Goal: Transaction & Acquisition: Purchase product/service

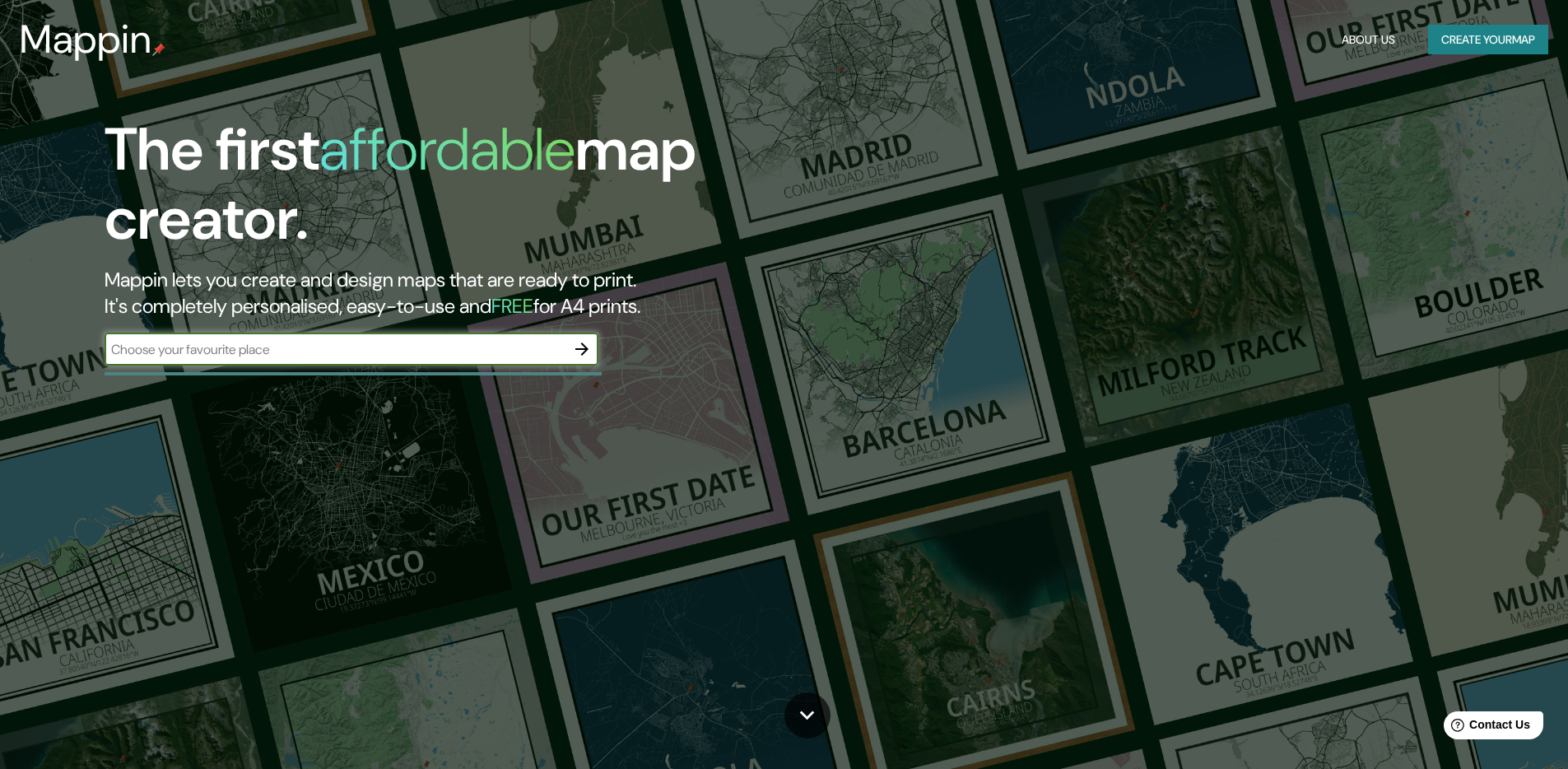
click at [325, 357] on input "text" at bounding box center [335, 349] width 461 height 19
type input "[GEOGRAPHIC_DATA]"
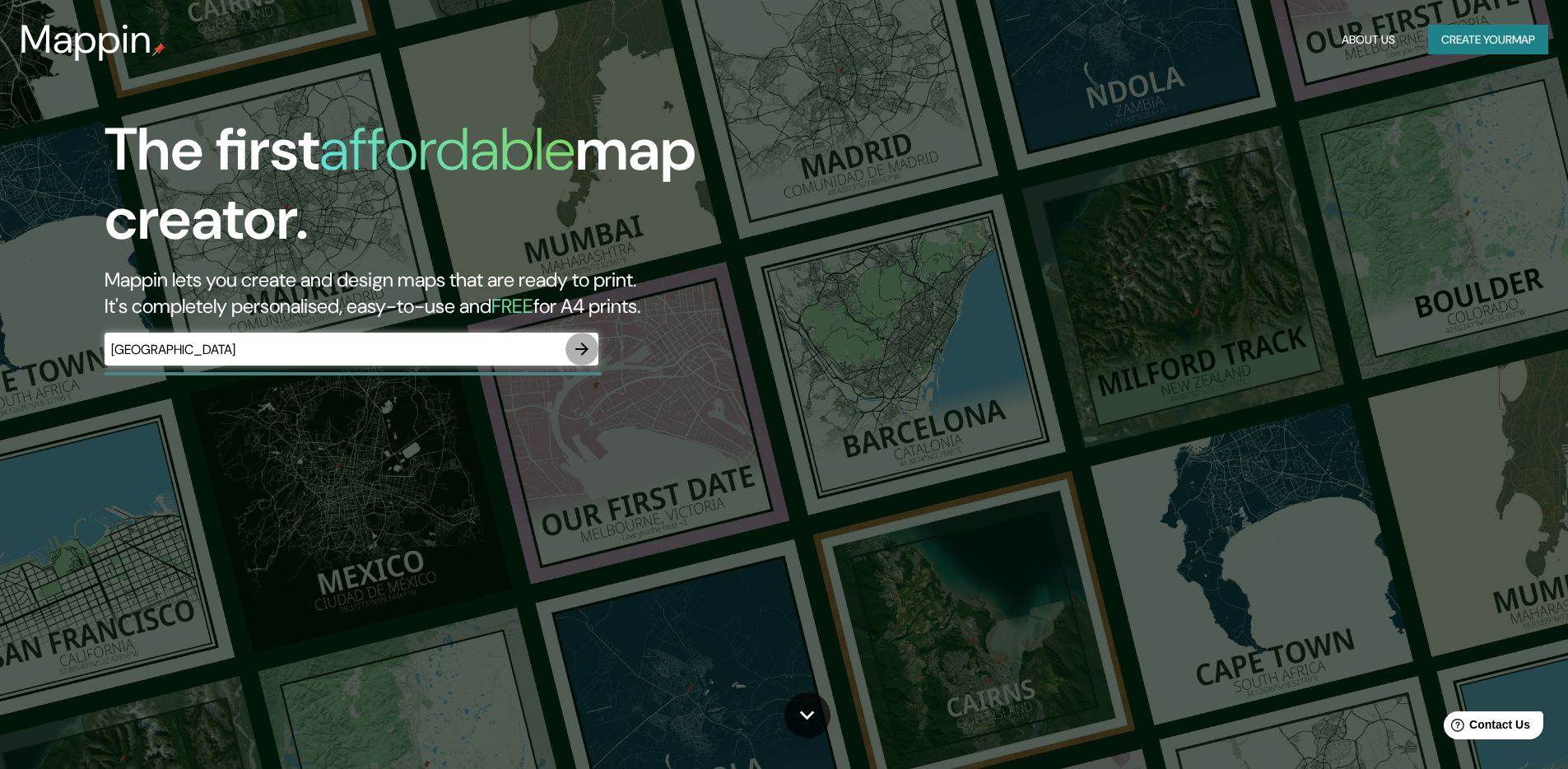
click at [584, 345] on icon "button" at bounding box center [582, 349] width 13 height 13
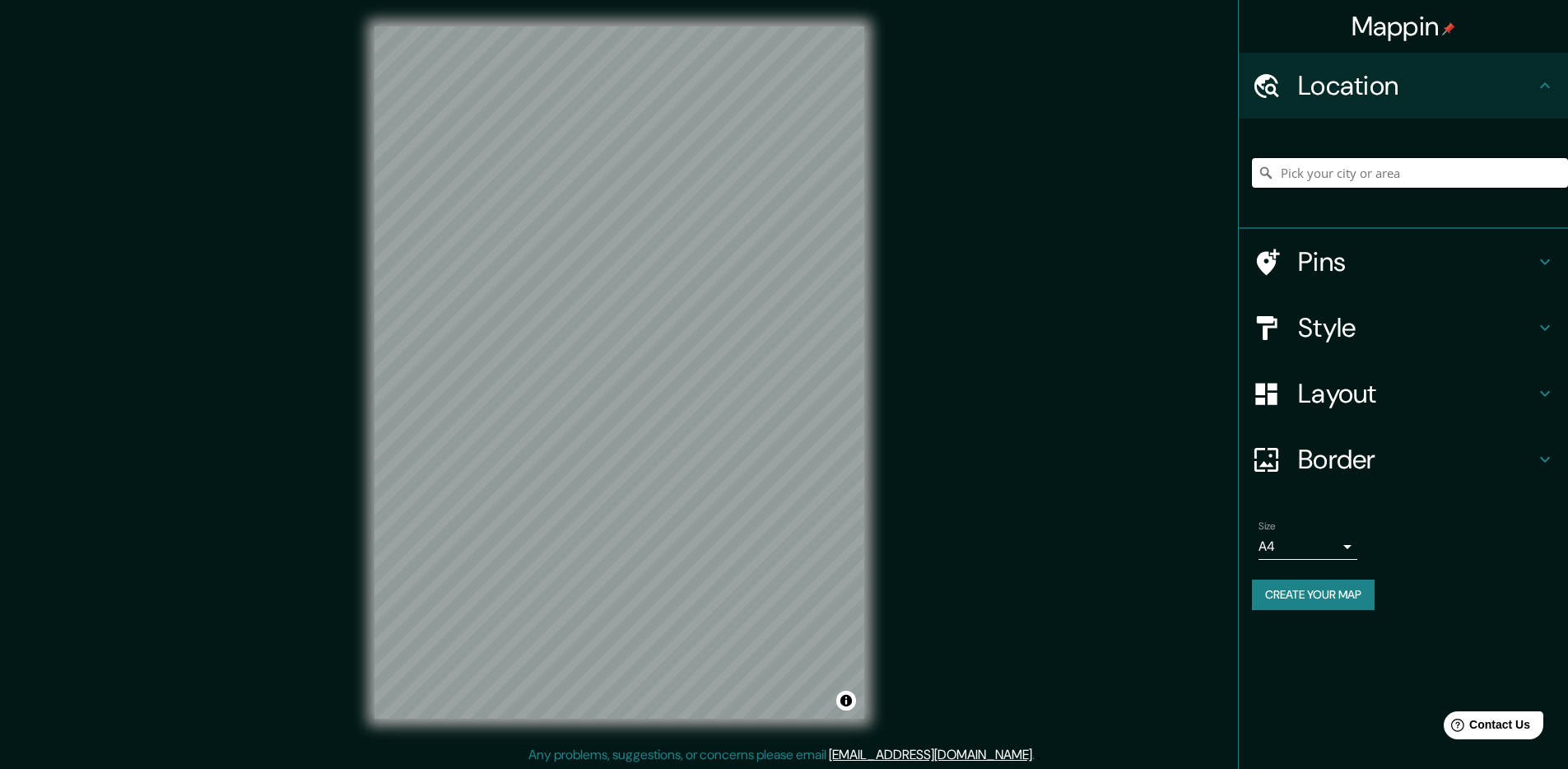
click at [1311, 170] on input "Pick your city or area" at bounding box center [1410, 172] width 316 height 29
click at [1311, 167] on input "[GEOGRAPHIC_DATA]" at bounding box center [1410, 172] width 316 height 29
click at [1549, 324] on icon at bounding box center [1545, 327] width 20 height 20
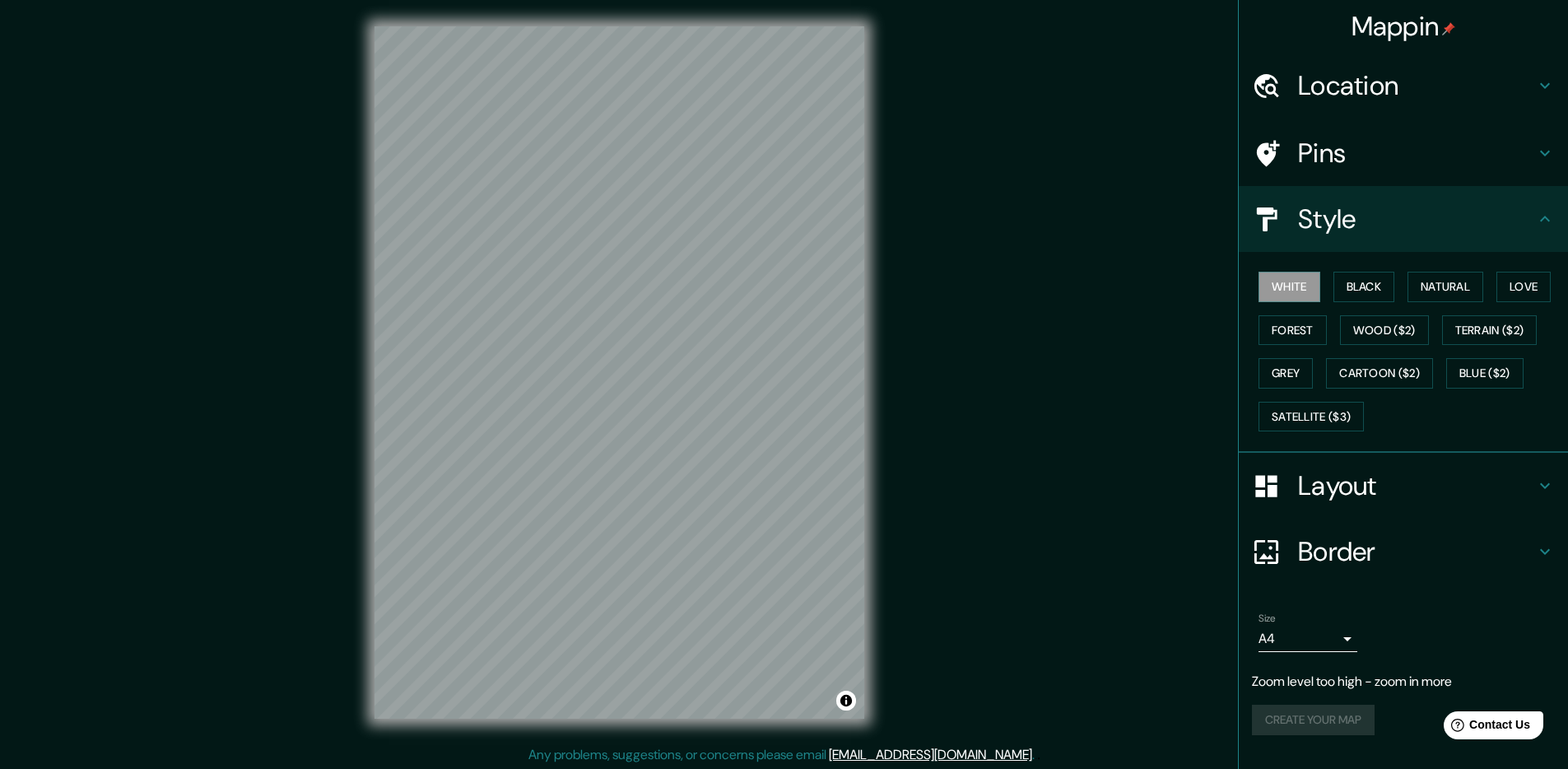
click at [1544, 160] on icon at bounding box center [1545, 153] width 20 height 20
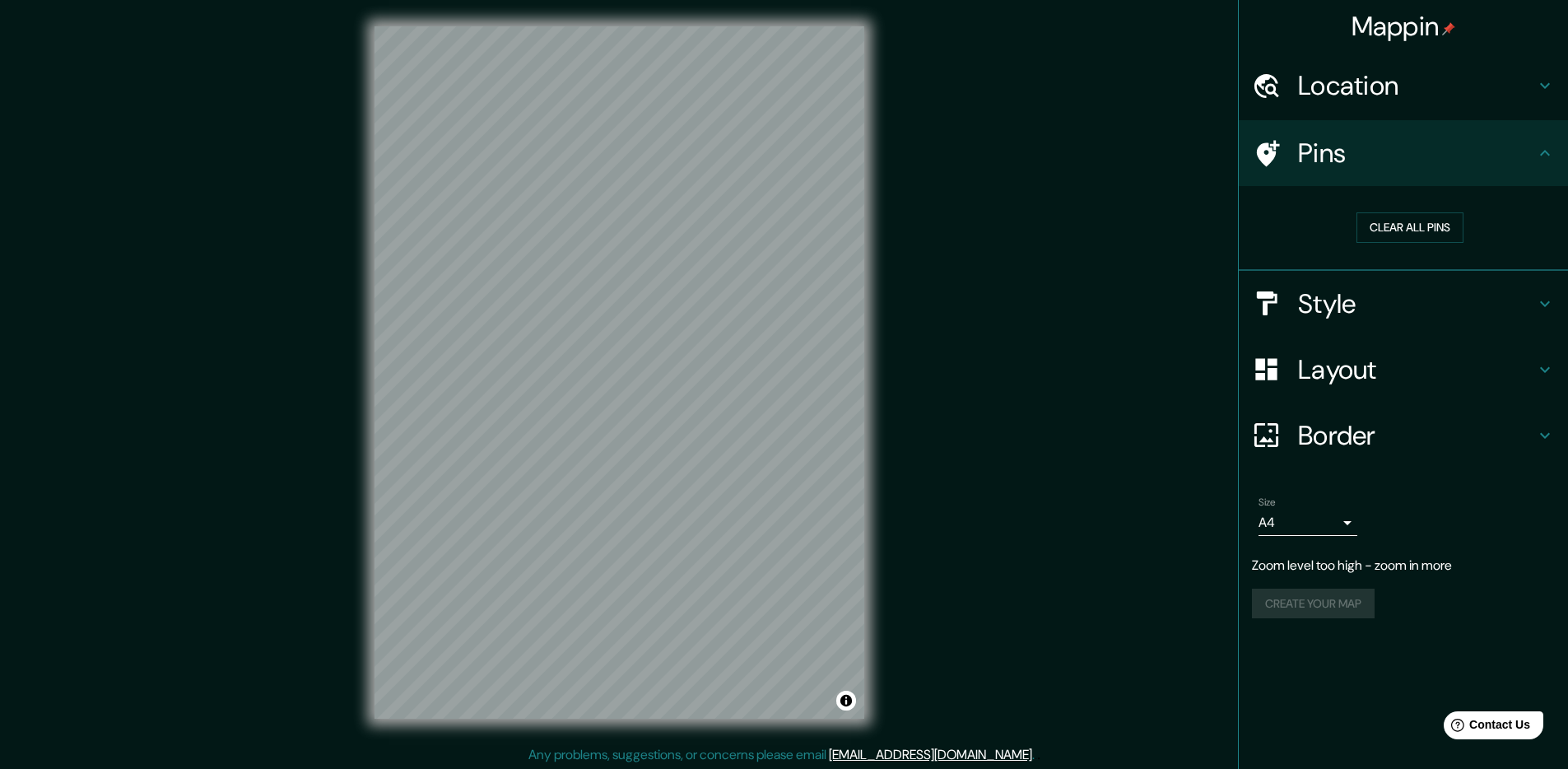
click at [1544, 90] on icon at bounding box center [1545, 85] width 20 height 20
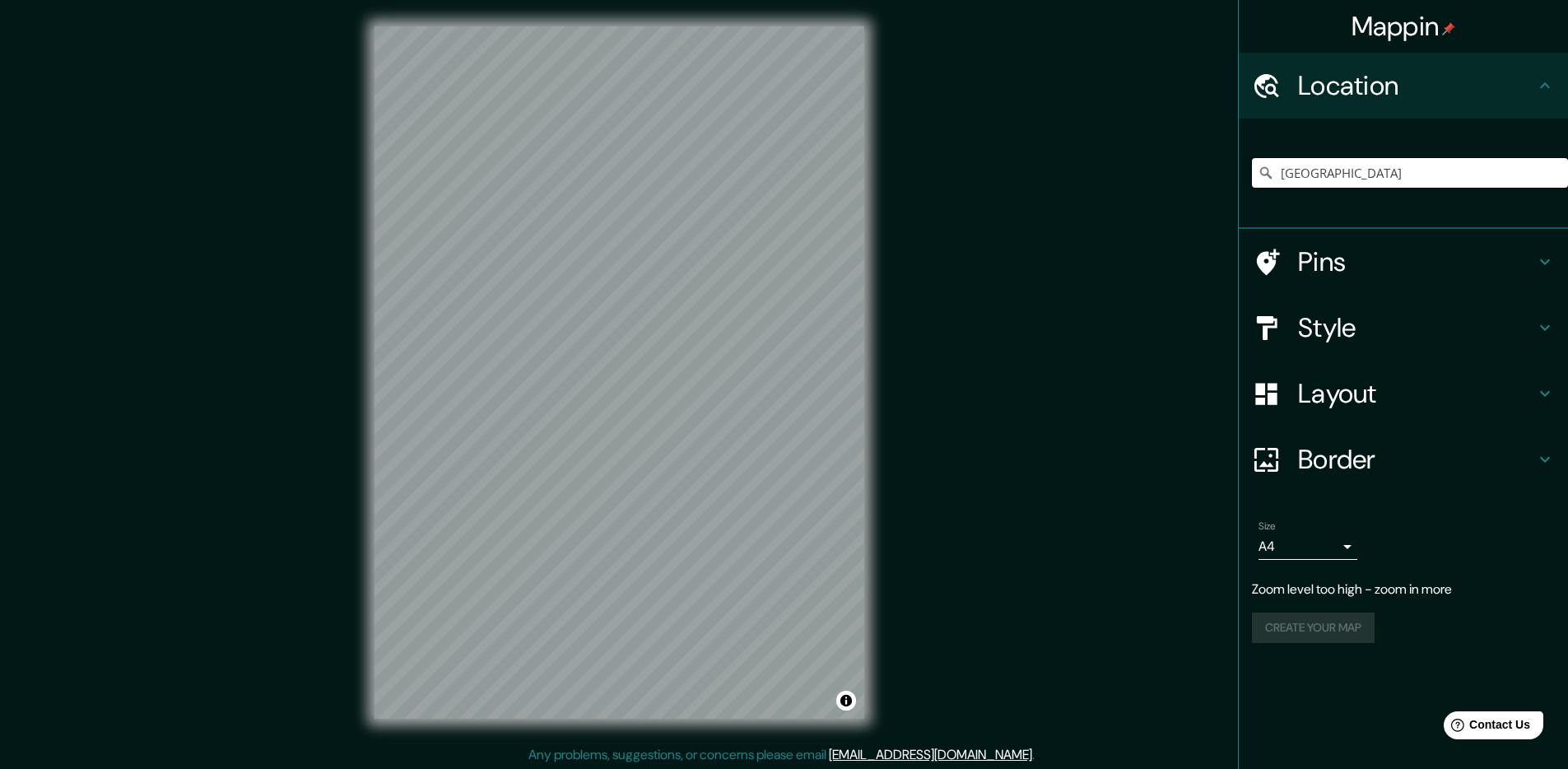
click at [1391, 168] on input "[GEOGRAPHIC_DATA]" at bounding box center [1410, 172] width 316 height 29
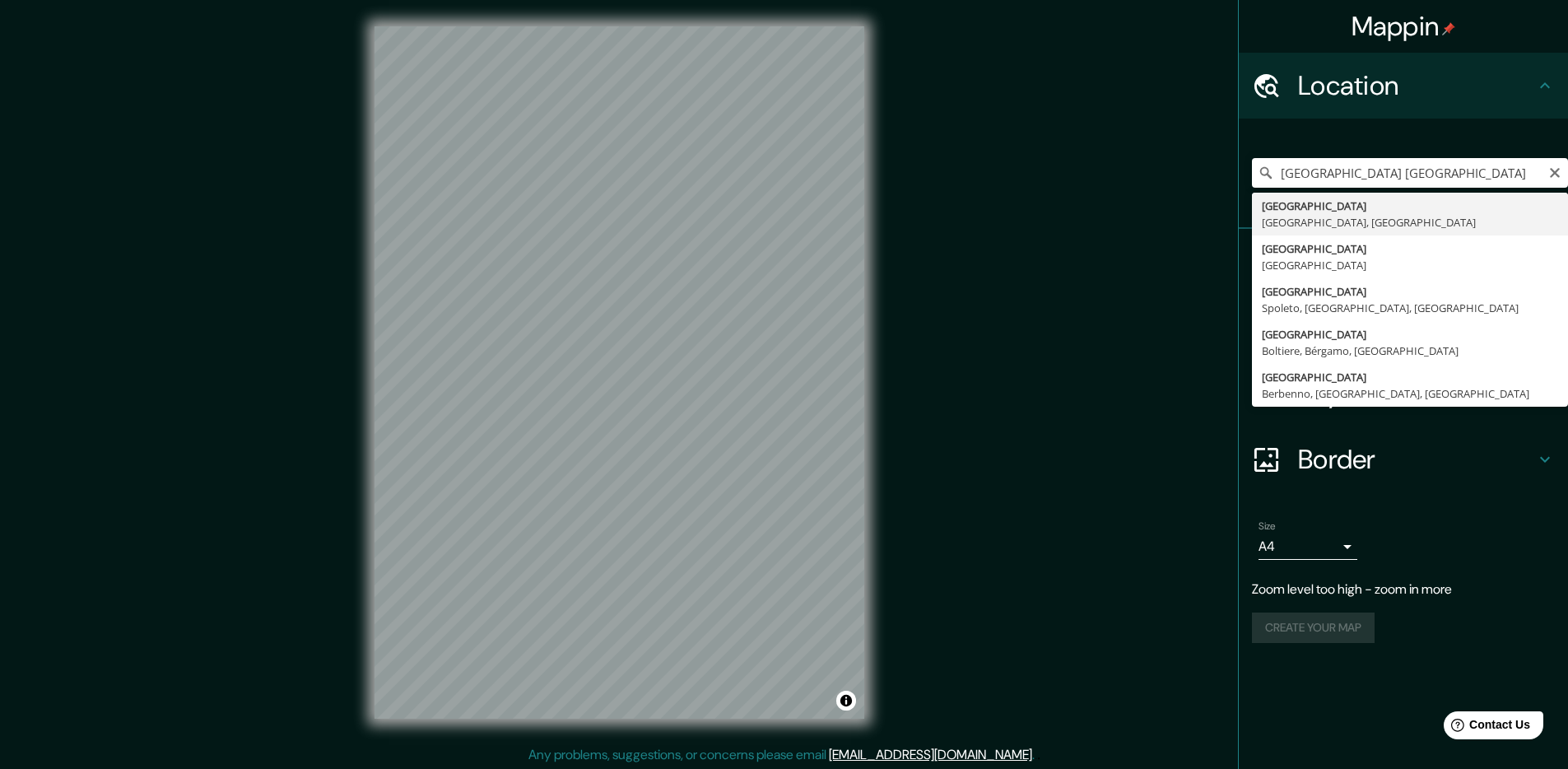
type input "[GEOGRAPHIC_DATA], [GEOGRAPHIC_DATA], [GEOGRAPHIC_DATA]"
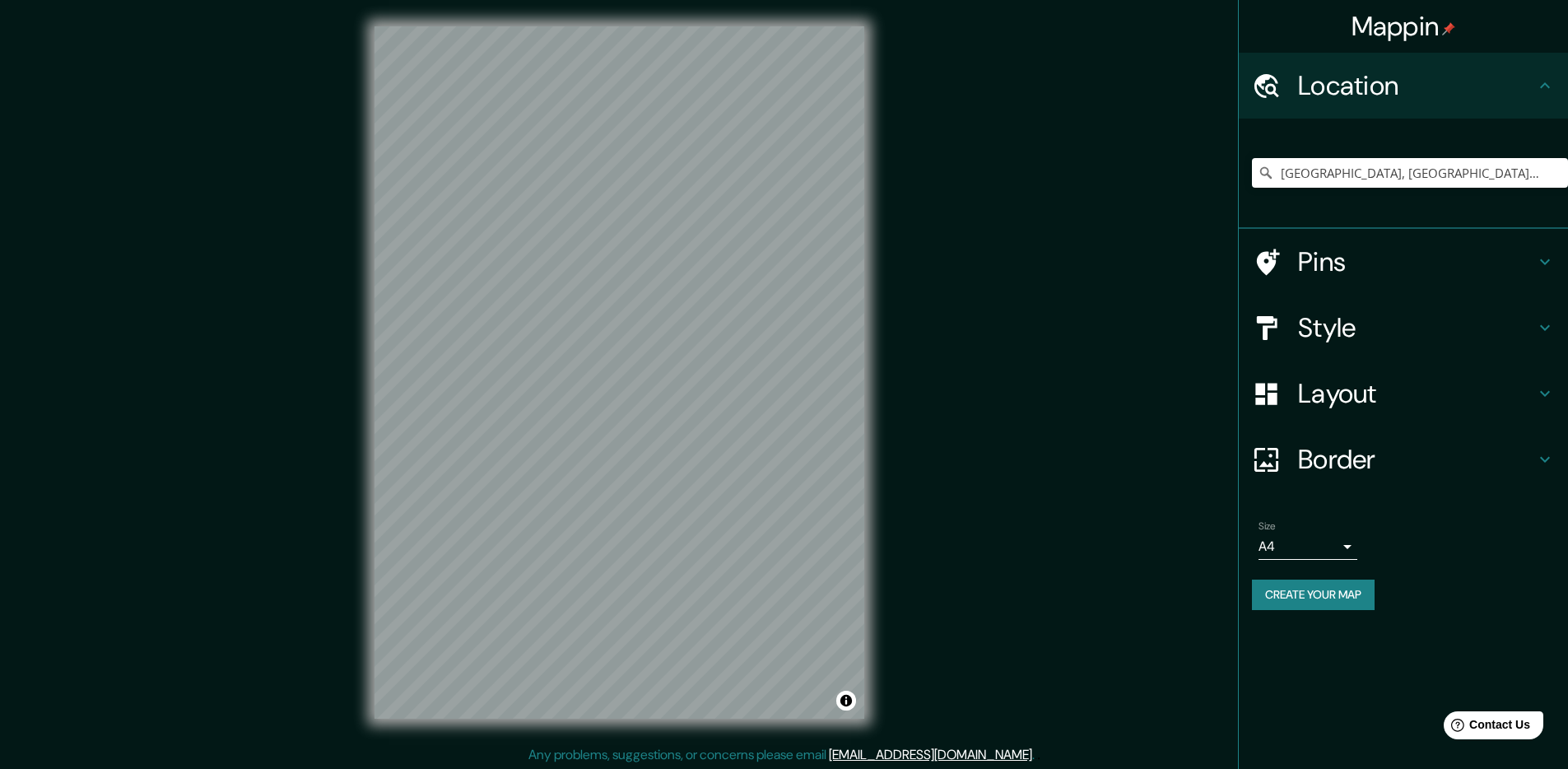
click at [1433, 379] on h4 "Layout" at bounding box center [1416, 393] width 237 height 33
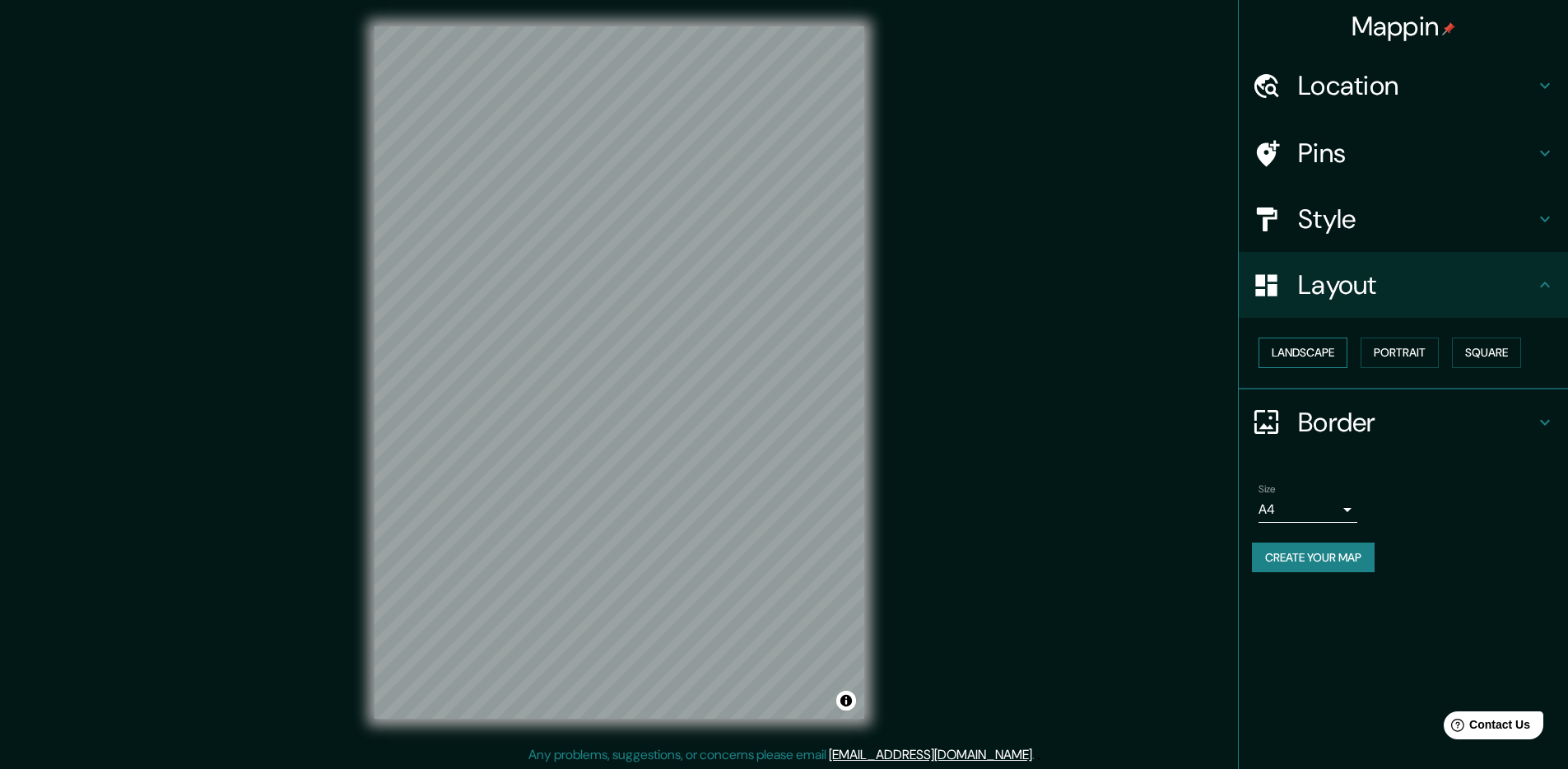
click at [1335, 361] on button "Landscape" at bounding box center [1303, 353] width 89 height 30
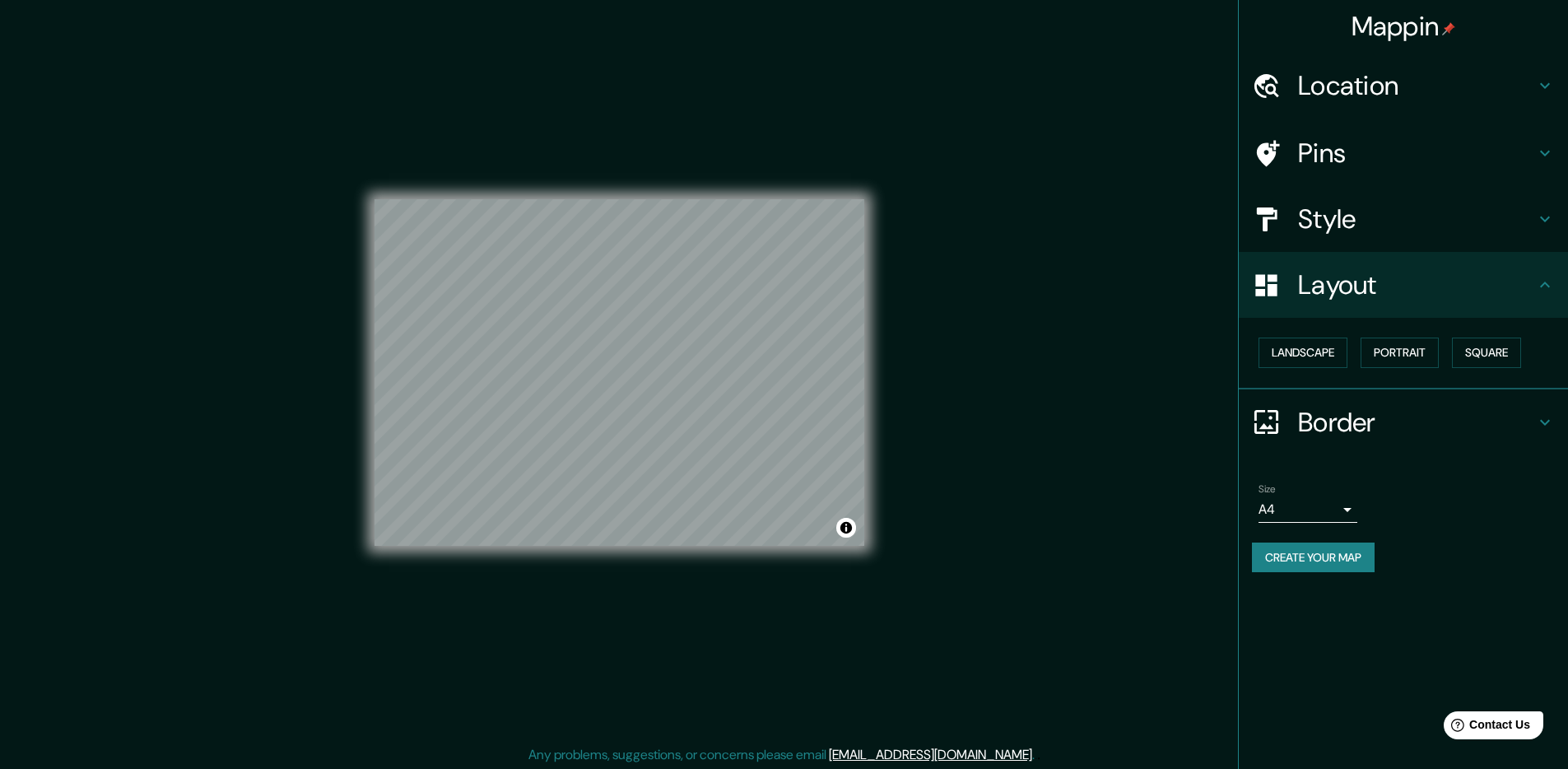
click at [1406, 203] on h4 "Style" at bounding box center [1416, 218] width 237 height 33
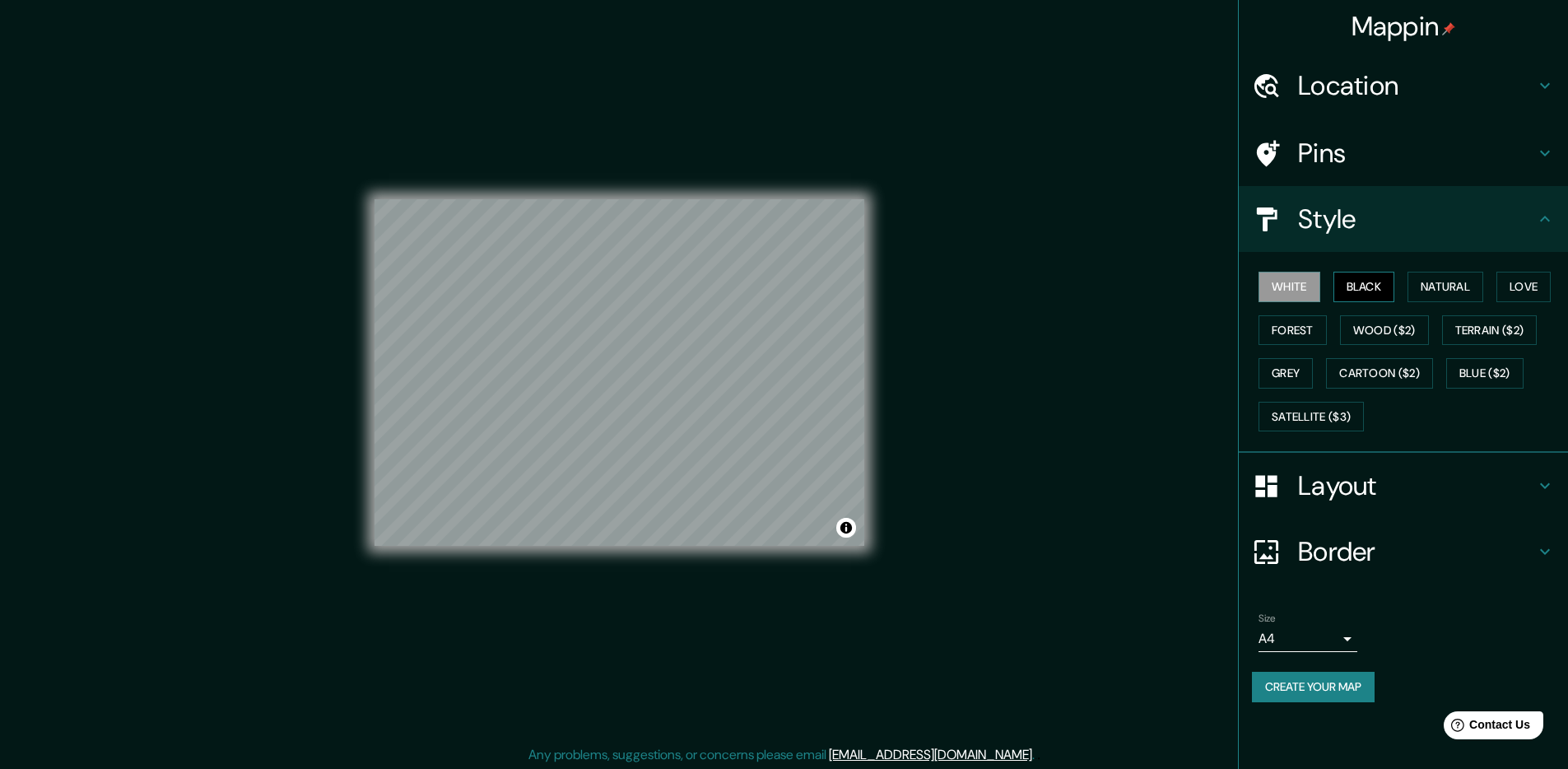
click at [1368, 287] on button "Black" at bounding box center [1365, 286] width 62 height 30
click at [1415, 284] on button "Natural" at bounding box center [1445, 286] width 75 height 30
click at [1517, 289] on button "Love" at bounding box center [1523, 286] width 54 height 30
click at [1517, 326] on button "Terrain ($2)" at bounding box center [1490, 330] width 96 height 30
click at [1494, 378] on button "Blue ($2)" at bounding box center [1485, 373] width 77 height 30
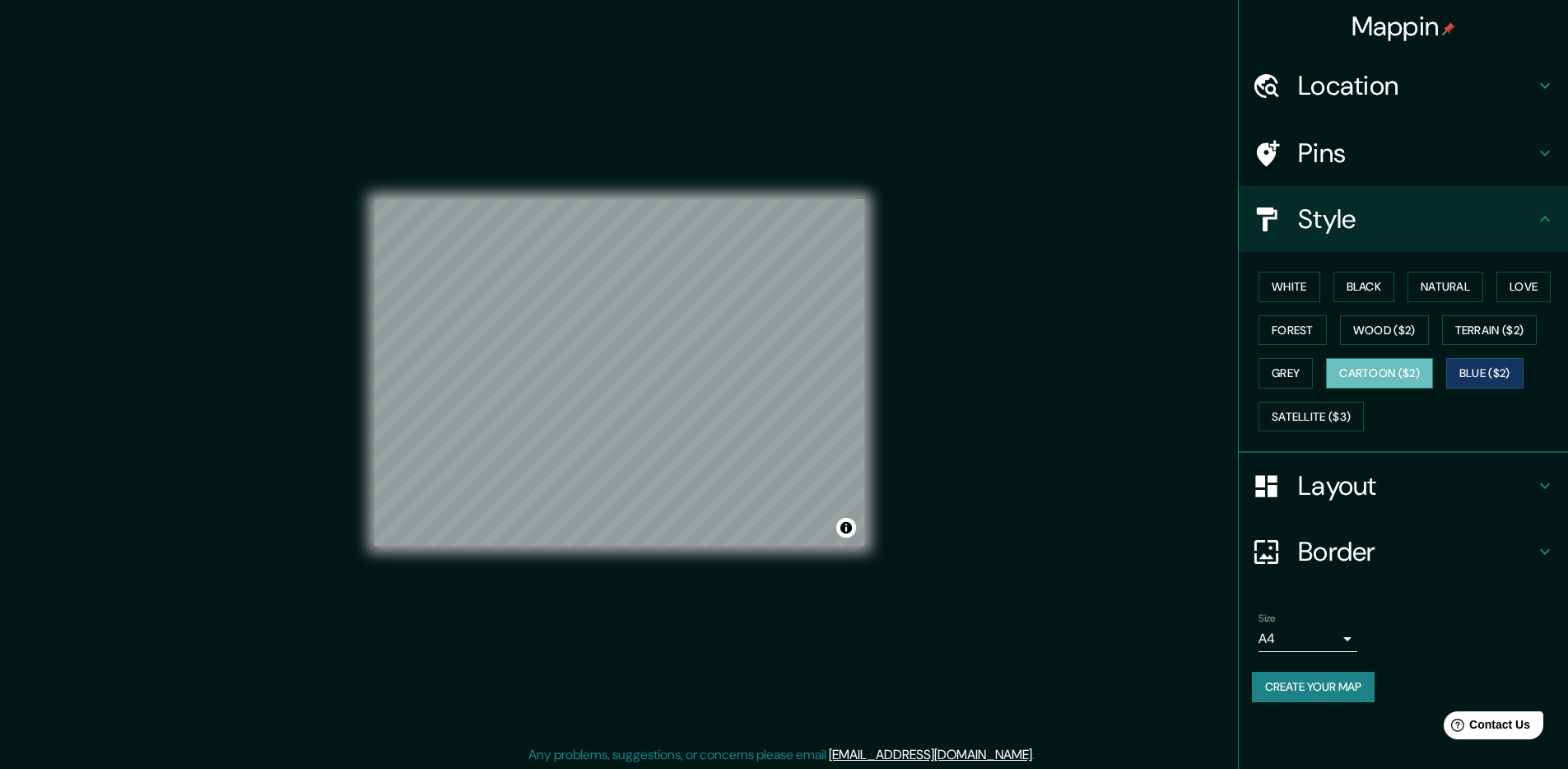
click at [1403, 381] on button "Cartoon ($2)" at bounding box center [1379, 373] width 107 height 30
click at [1287, 380] on button "Grey" at bounding box center [1285, 373] width 54 height 30
click at [1287, 340] on button "Forest" at bounding box center [1292, 330] width 68 height 30
click at [1304, 292] on button "White" at bounding box center [1290, 286] width 62 height 30
